Goal: Task Accomplishment & Management: Manage account settings

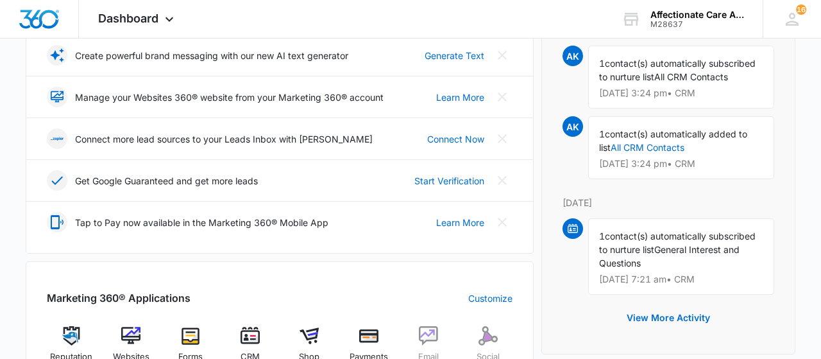
scroll to position [400, 0]
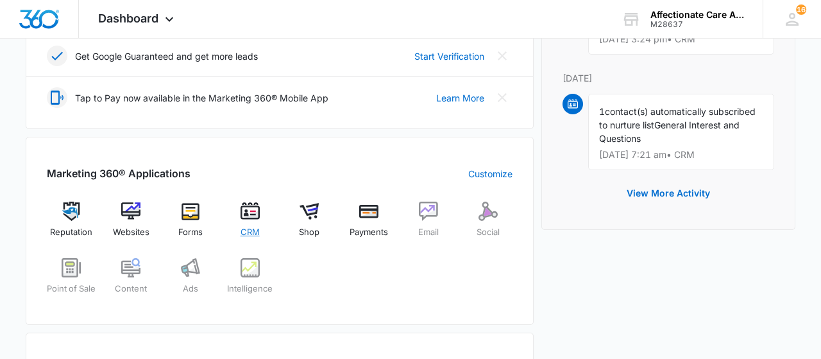
click at [252, 208] on img at bounding box center [250, 210] width 19 height 19
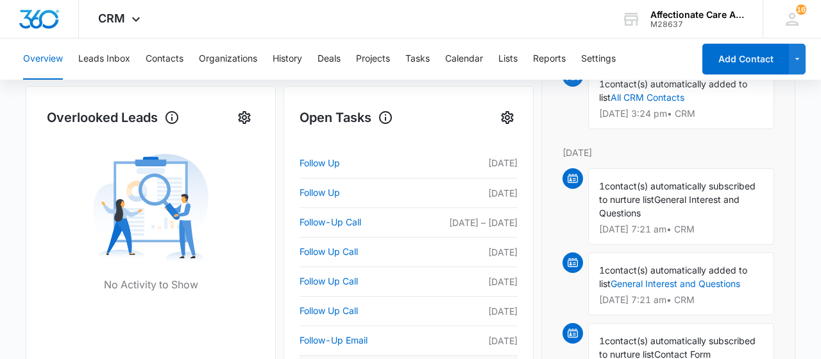
scroll to position [400, 0]
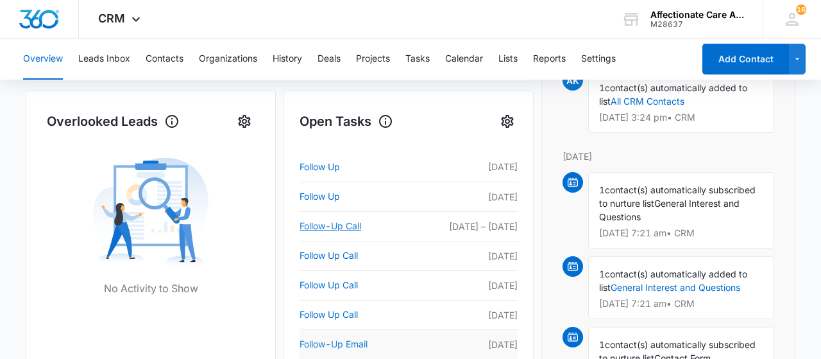
drag, startPoint x: 341, startPoint y: 219, endPoint x: 355, endPoint y: 339, distance: 120.8
click at [341, 225] on link "Follow-Up Call" at bounding box center [354, 225] width 108 height 15
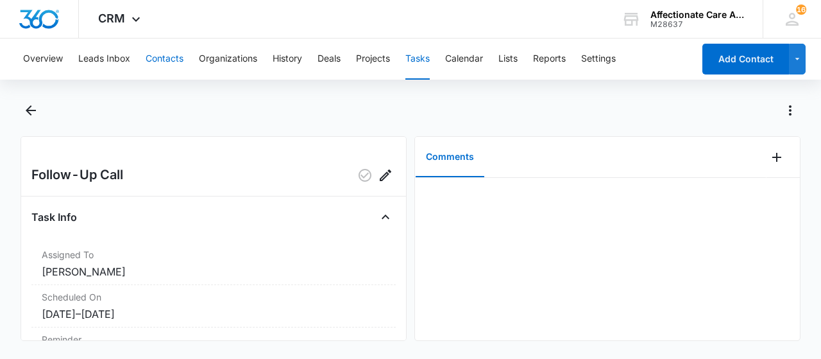
click at [166, 56] on button "Contacts" at bounding box center [165, 58] width 38 height 41
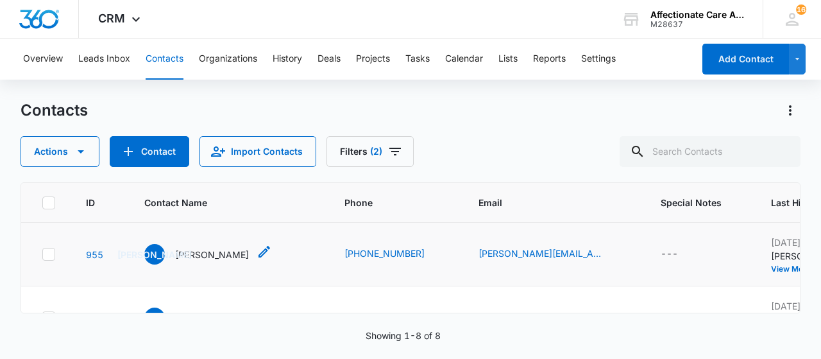
click at [205, 257] on p "[PERSON_NAME]" at bounding box center [212, 254] width 74 height 13
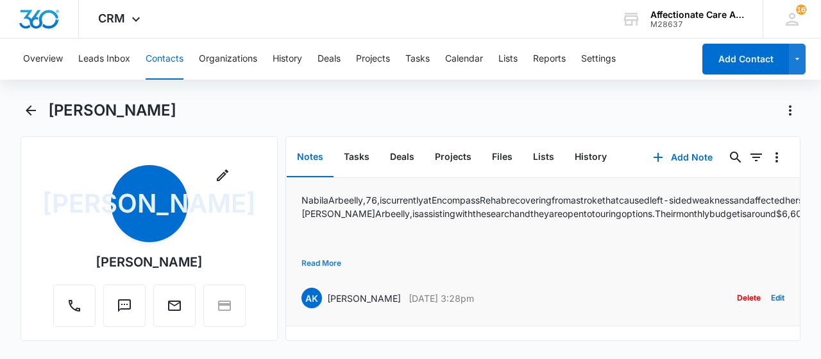
click at [335, 264] on button "Read More" at bounding box center [321, 263] width 40 height 24
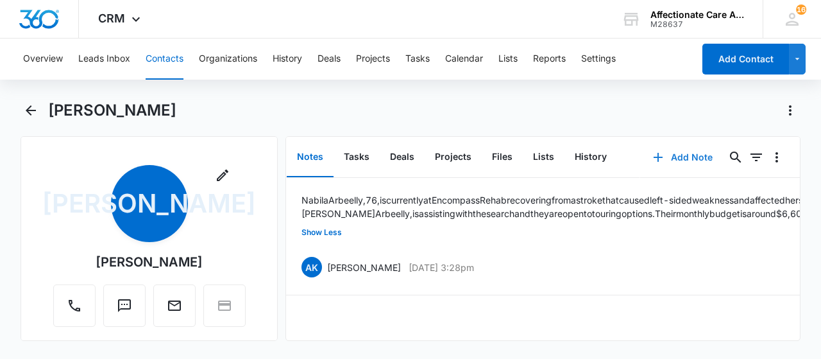
click at [684, 156] on button "Add Note" at bounding box center [682, 157] width 85 height 31
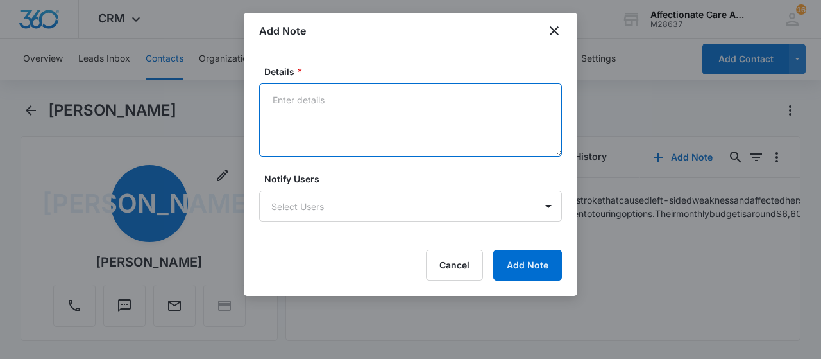
click at [316, 99] on textarea "Details *" at bounding box center [410, 119] width 303 height 73
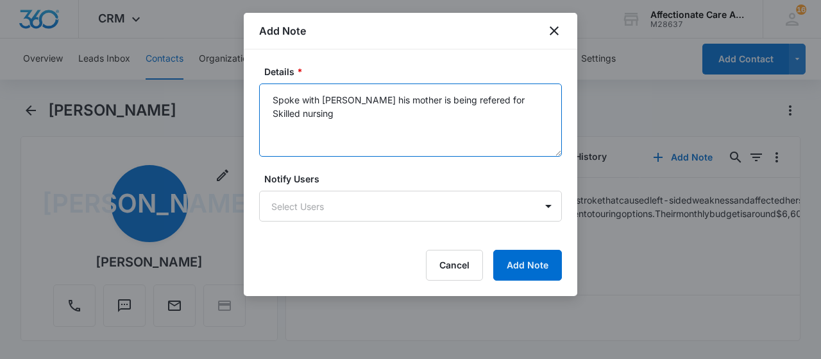
drag, startPoint x: 548, startPoint y: 99, endPoint x: 270, endPoint y: 101, distance: 278.4
click at [270, 101] on textarea "Spoke with [PERSON_NAME] his mother is being refered for Skilled nursing" at bounding box center [410, 119] width 303 height 73
type textarea "Spoke with [PERSON_NAME] his mother is being refered for Skilled nursing"
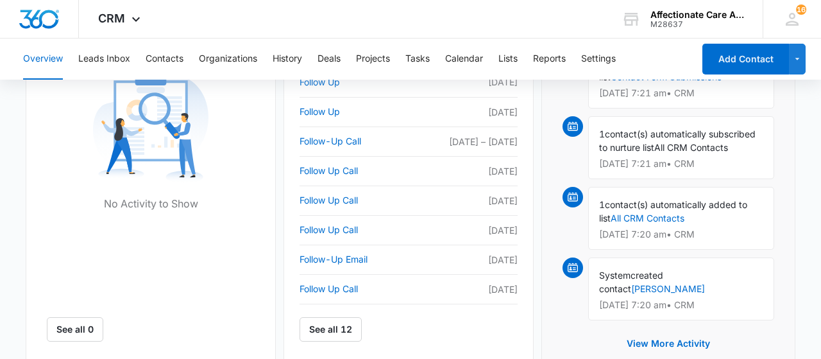
scroll to position [417, 0]
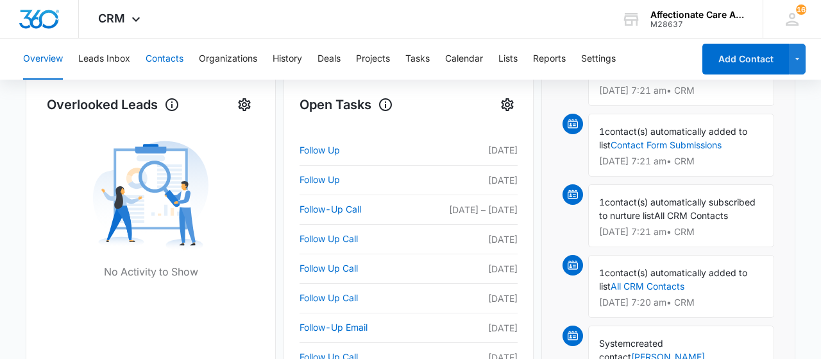
click at [176, 58] on button "Contacts" at bounding box center [165, 58] width 38 height 41
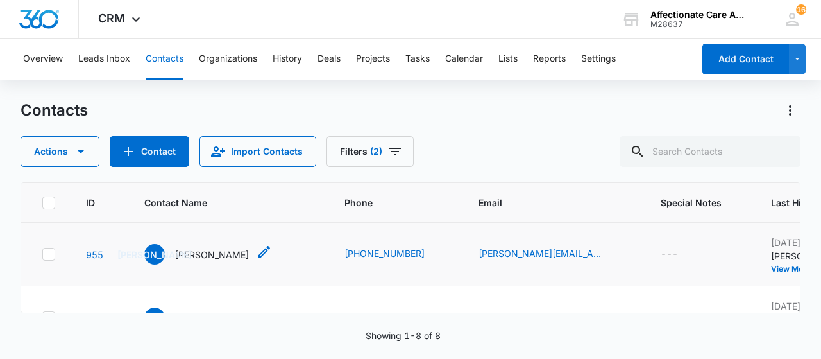
drag, startPoint x: 225, startPoint y: 250, endPoint x: 233, endPoint y: 248, distance: 7.9
click at [225, 248] on p "[PERSON_NAME]" at bounding box center [212, 254] width 74 height 13
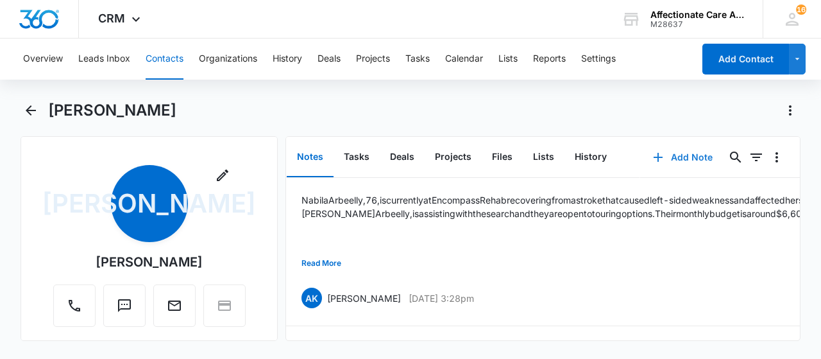
click at [677, 151] on button "Add Note" at bounding box center [682, 157] width 85 height 31
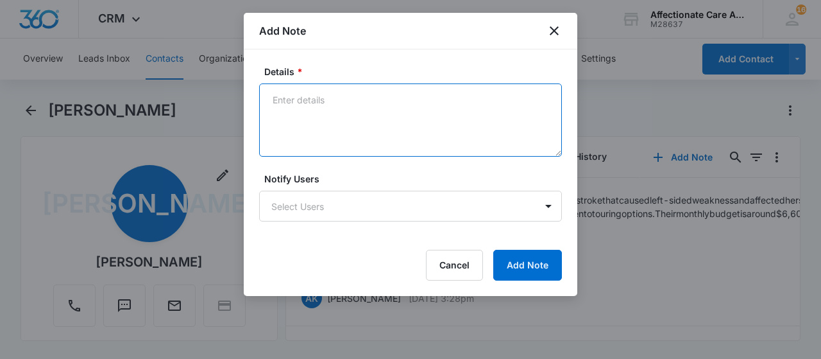
paste textarea "I spoke with Joseph, the son of [Resident’s Full Name], regarding his mother’s …"
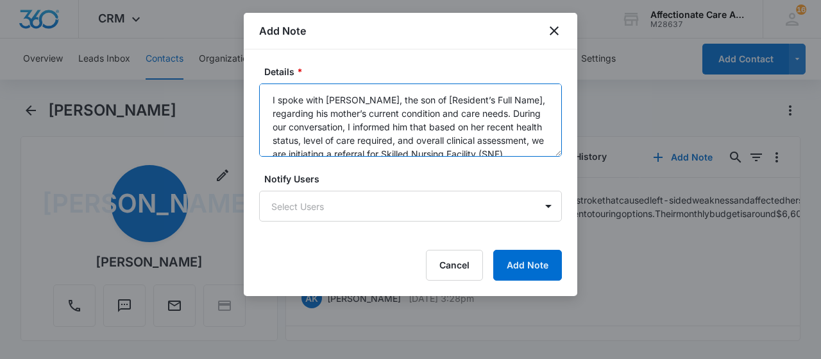
drag, startPoint x: 362, startPoint y: 96, endPoint x: 507, endPoint y: 101, distance: 145.7
click at [507, 101] on textarea "I spoke with Joseph, the son of [Resident’s Full Name], regarding his mother’s …" at bounding box center [410, 119] width 303 height 73
click at [455, 113] on textarea "I spoke with Joseph, regarding his mother’s current condition and care needs. D…" at bounding box center [410, 119] width 303 height 73
click at [516, 115] on textarea "I spoke with Joseph, regarding his mother’s current condition and care needs. D…" at bounding box center [410, 119] width 303 height 73
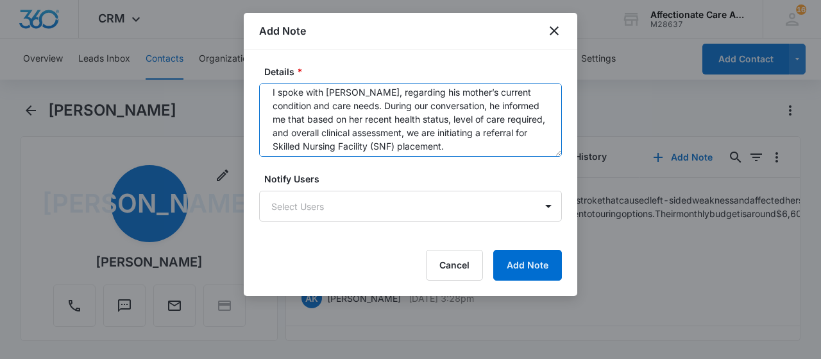
scroll to position [13, 0]
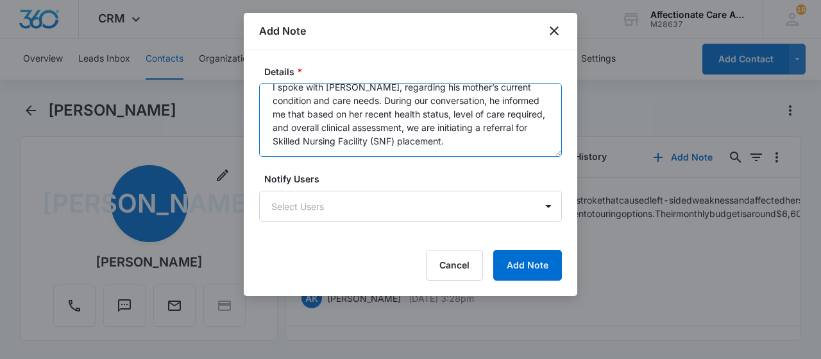
click at [405, 128] on textarea "I spoke with Joseph, regarding his mother’s current condition and care needs. D…" at bounding box center [410, 119] width 303 height 73
type textarea "I spoke with Joseph, regarding his mother’s current condition and care needs. D…"
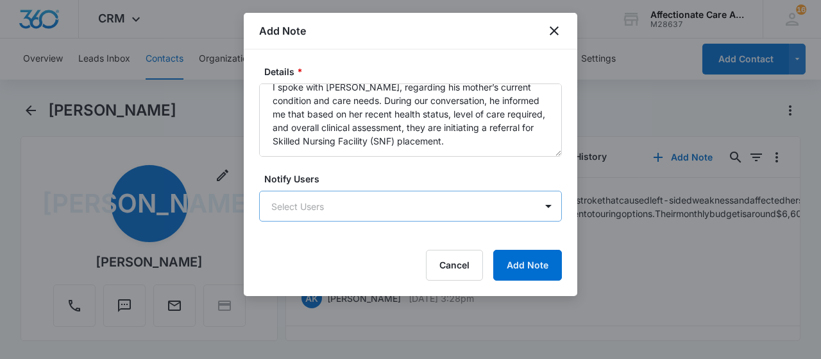
click at [466, 198] on body "CRM Apps Reputation Websites Forms CRM Email Social Shop Payments POS Content A…" at bounding box center [410, 179] width 821 height 359
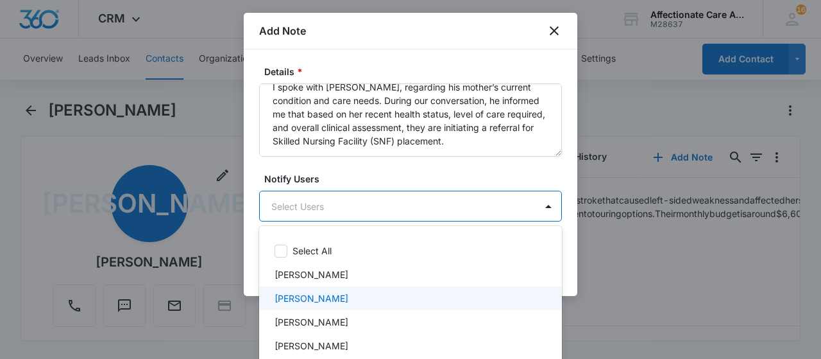
drag, startPoint x: 310, startPoint y: 295, endPoint x: 309, endPoint y: 280, distance: 14.8
click at [309, 294] on p "KACEY SCHNIEDERJAN" at bounding box center [312, 297] width 74 height 13
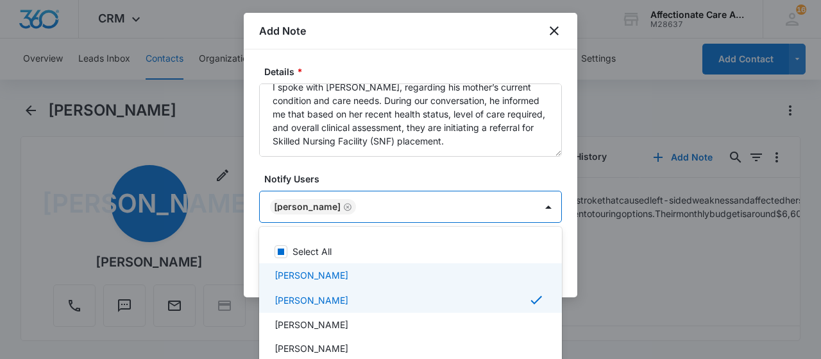
drag, startPoint x: 312, startPoint y: 271, endPoint x: 325, endPoint y: 283, distance: 16.8
click at [312, 271] on p "[PERSON_NAME]" at bounding box center [312, 274] width 74 height 13
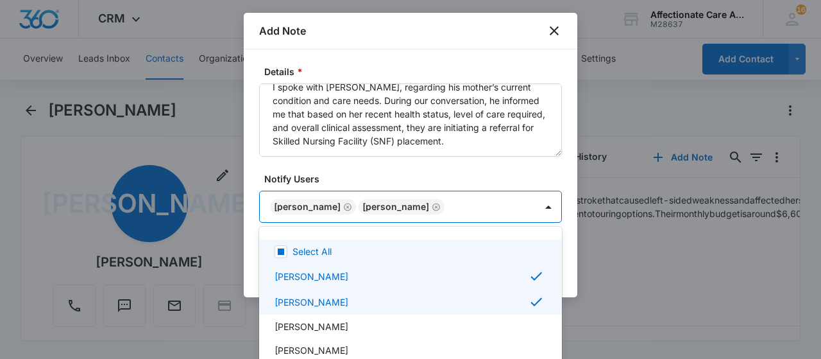
click at [518, 162] on div at bounding box center [410, 179] width 821 height 359
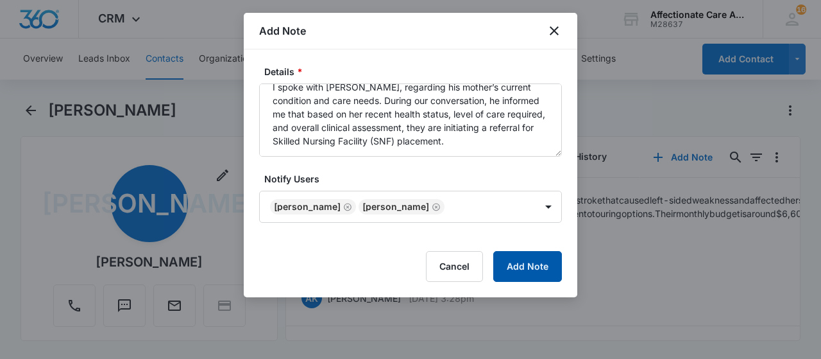
drag, startPoint x: 522, startPoint y: 269, endPoint x: 469, endPoint y: 296, distance: 59.7
click at [518, 273] on button "Add Note" at bounding box center [527, 266] width 69 height 31
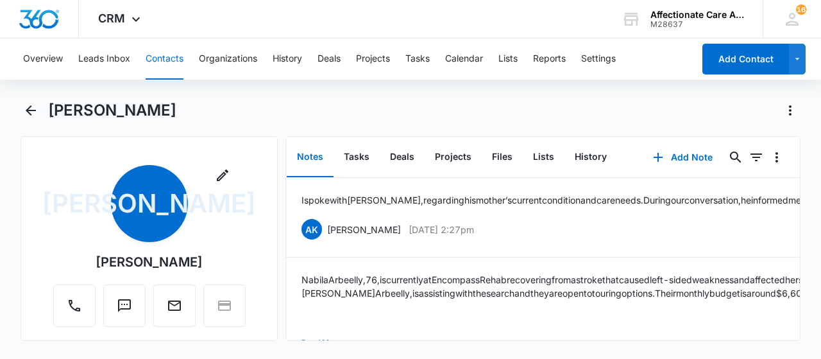
click at [162, 58] on button "Contacts" at bounding box center [165, 58] width 38 height 41
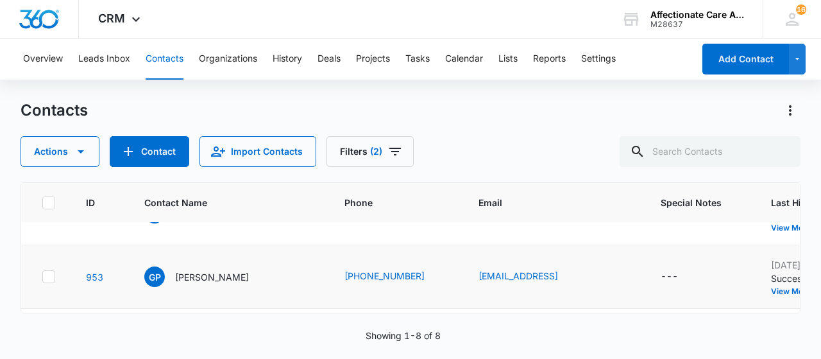
scroll to position [64, 0]
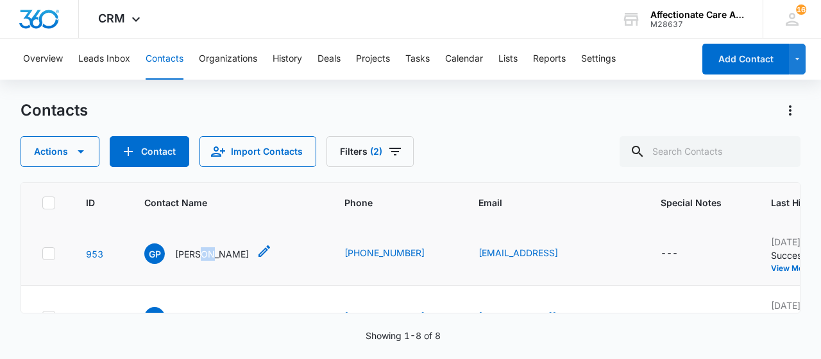
click at [200, 247] on p "[PERSON_NAME]" at bounding box center [212, 253] width 74 height 13
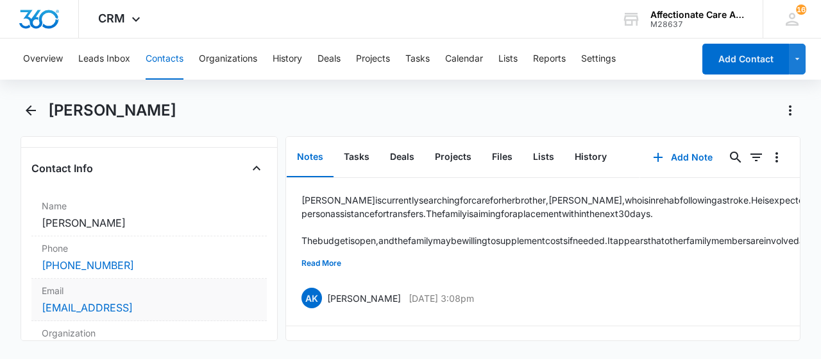
scroll to position [192, 0]
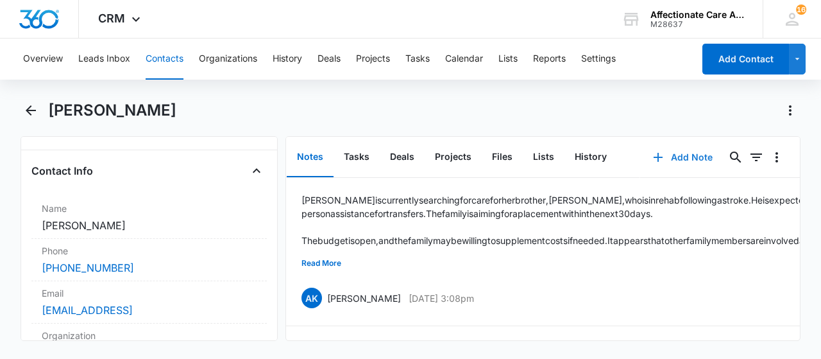
click at [679, 153] on button "Add Note" at bounding box center [682, 157] width 85 height 31
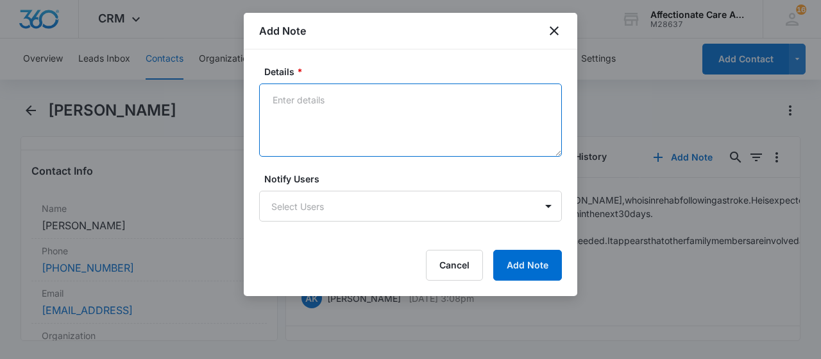
click at [296, 98] on textarea "Details *" at bounding box center [410, 119] width 303 height 73
type textarea "L"
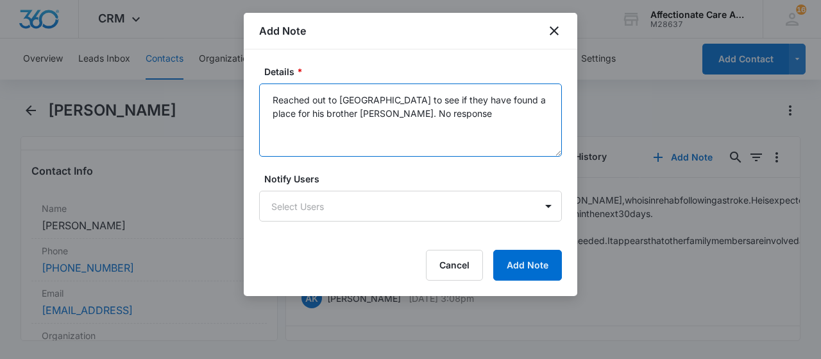
drag, startPoint x: 506, startPoint y: 118, endPoint x: 432, endPoint y: 124, distance: 74.7
click at [504, 119] on textarea "Reached out to Gaylayn to see if they have found a place for his brother dayral…" at bounding box center [410, 119] width 303 height 73
drag, startPoint x: 311, startPoint y: 111, endPoint x: 317, endPoint y: 134, distance: 23.8
click at [312, 112] on textarea "Reached out to Gaylayn to see if they have found a place for his brother dayral…" at bounding box center [410, 119] width 303 height 73
click at [335, 112] on textarea "Reached out to Gaylayn to see if they have found a place for his brother dayral…" at bounding box center [410, 119] width 303 height 73
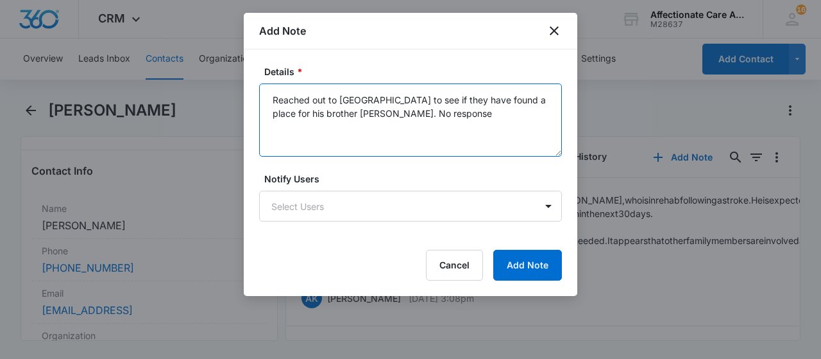
click at [424, 117] on textarea "Reached out to Gaylayn to see if they have found a place for his brother Dayral…" at bounding box center [410, 119] width 303 height 73
type textarea "Reached out to Gaylayn to see if they have found a place for his brother Dayral…"
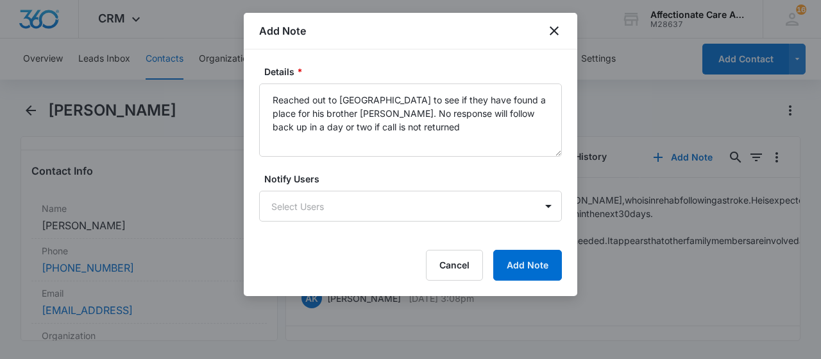
drag, startPoint x: 414, startPoint y: 24, endPoint x: 453, endPoint y: 81, distance: 68.9
click at [451, 88] on div "Add Note Details * Reached out to Gaylayn to see if they have found a place for…" at bounding box center [411, 154] width 334 height 283
drag, startPoint x: 470, startPoint y: 35, endPoint x: 496, endPoint y: 58, distance: 35.0
click at [496, 58] on div "Add Note Details * Reached out to Gaylayn to see if they have found a place for…" at bounding box center [411, 154] width 334 height 283
click at [323, 211] on body "CRM Apps Reputation Websites Forms CRM Email Social Shop Payments POS Content A…" at bounding box center [410, 179] width 821 height 359
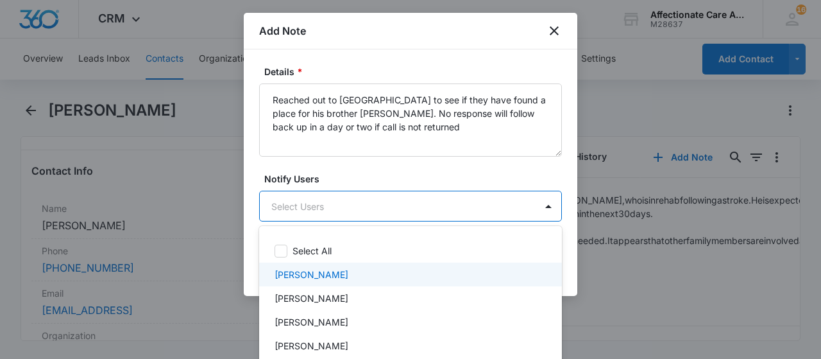
click at [316, 270] on p "[PERSON_NAME]" at bounding box center [312, 273] width 74 height 13
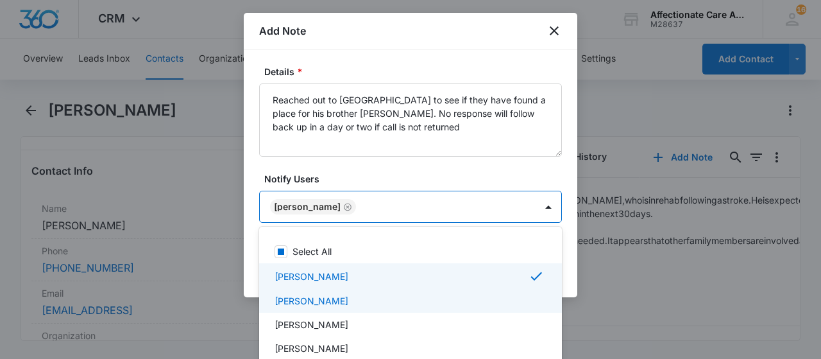
click at [348, 302] on p "KACEY SCHNIEDERJAN" at bounding box center [312, 300] width 74 height 13
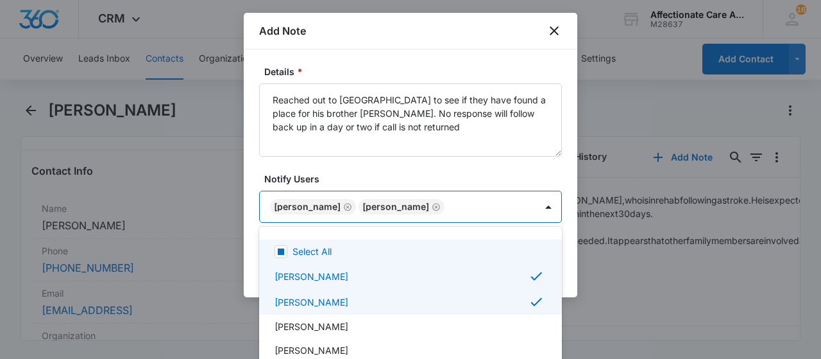
drag, startPoint x: 533, startPoint y: 199, endPoint x: 533, endPoint y: 214, distance: 14.8
click at [532, 201] on div at bounding box center [410, 179] width 821 height 359
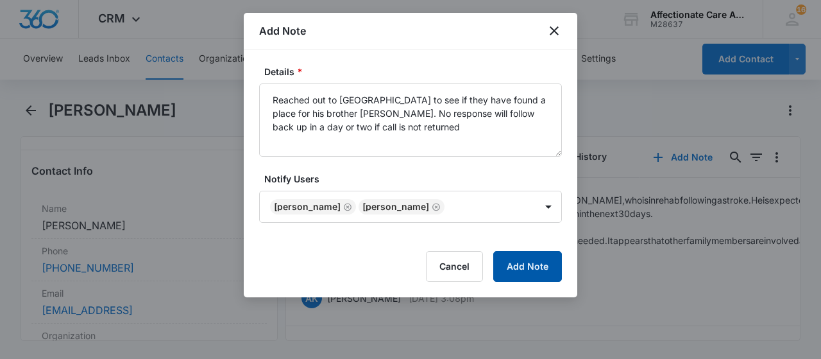
drag, startPoint x: 539, startPoint y: 273, endPoint x: 591, endPoint y: 235, distance: 64.4
click at [538, 270] on button "Add Note" at bounding box center [527, 266] width 69 height 31
